Goal: Transaction & Acquisition: Purchase product/service

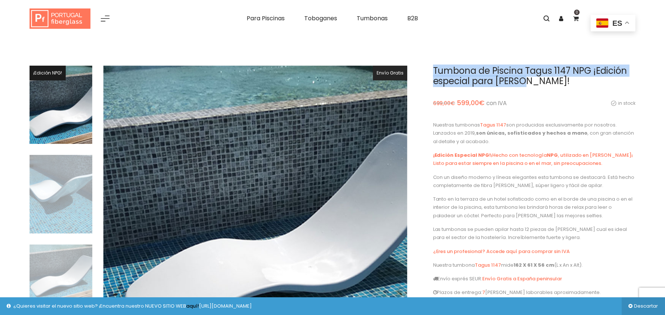
drag, startPoint x: 535, startPoint y: 81, endPoint x: 430, endPoint y: 67, distance: 106.3
click at [430, 67] on div "Tumbona de Piscina Tagus 1147 NPG ¡Edición especial para [PERSON_NAME]! in stoc…" at bounding box center [527, 227] width 228 height 323
click at [435, 66] on h1 "Tumbona de Piscina Tagus 1147 NPG ¡Edición especial para [PERSON_NAME]!" at bounding box center [534, 76] width 202 height 21
drag, startPoint x: 434, startPoint y: 65, endPoint x: 591, endPoint y: 61, distance: 157.8
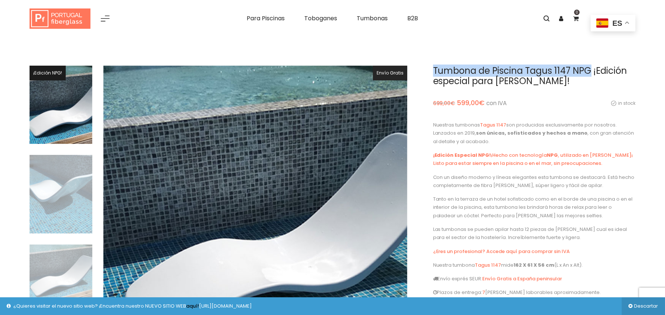
copy h1 "Tumbona de Piscina Tagus 1147 NPG"
